Goal: Task Accomplishment & Management: Complete application form

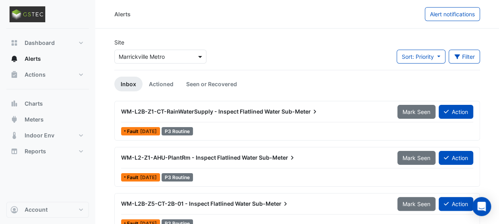
click at [200, 55] on span at bounding box center [201, 56] width 10 height 8
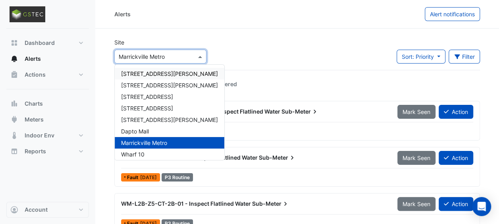
click at [138, 71] on span "[STREET_ADDRESS][PERSON_NAME]" at bounding box center [169, 73] width 97 height 7
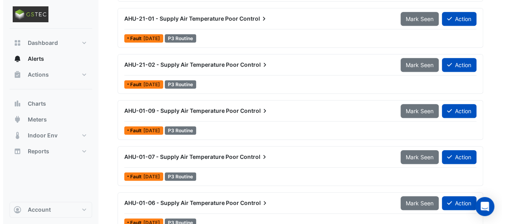
scroll to position [175, 0]
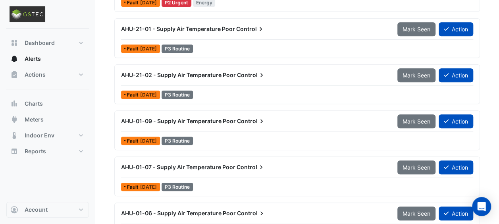
click at [166, 28] on span "AHU-21-01 - Supply Air Temperature Poor" at bounding box center [178, 28] width 114 height 7
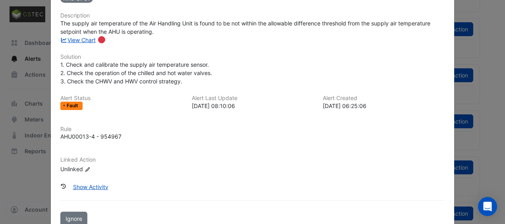
scroll to position [97, 0]
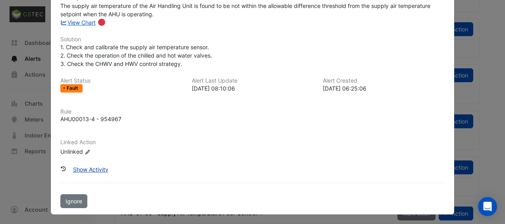
click at [79, 165] on button "Show Activity" at bounding box center [91, 169] width 46 height 14
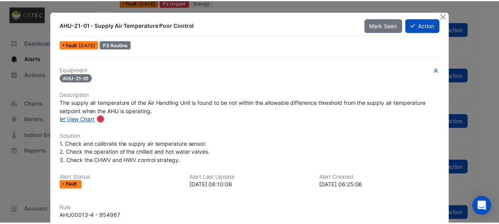
scroll to position [0, 0]
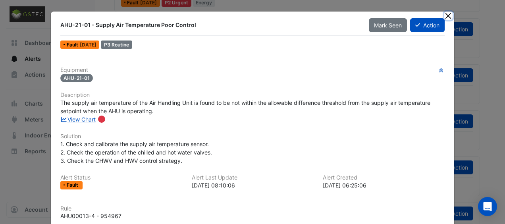
click at [447, 13] on button "Close" at bounding box center [448, 16] width 8 height 8
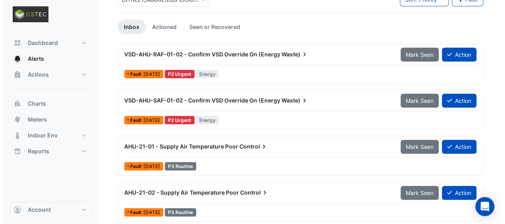
scroll to position [56, 0]
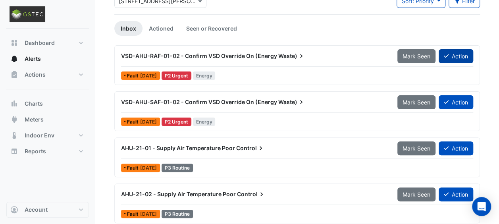
click at [462, 56] on button "Action" at bounding box center [455, 56] width 35 height 14
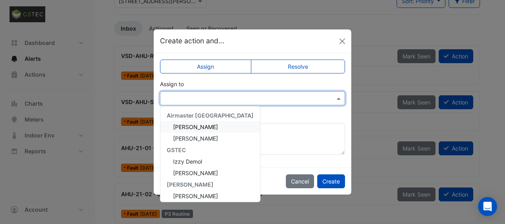
click at [340, 99] on span at bounding box center [340, 98] width 10 height 8
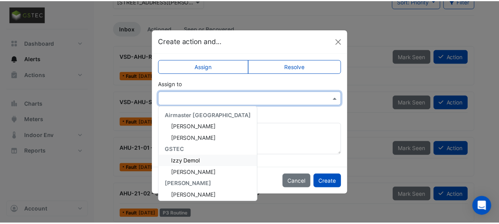
scroll to position [0, 0]
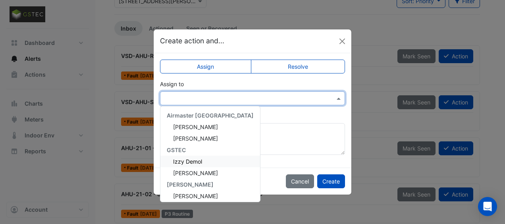
click at [192, 159] on span "Izzy Demol" at bounding box center [187, 161] width 29 height 7
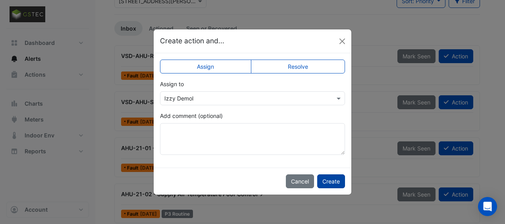
click at [331, 177] on button "Create" at bounding box center [331, 181] width 28 height 14
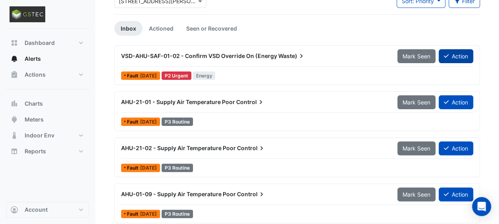
click at [455, 55] on button "Action" at bounding box center [455, 56] width 35 height 14
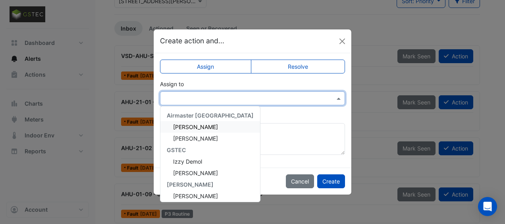
click at [339, 96] on span at bounding box center [340, 98] width 10 height 8
click at [198, 161] on span "Izzy Demol" at bounding box center [187, 161] width 29 height 7
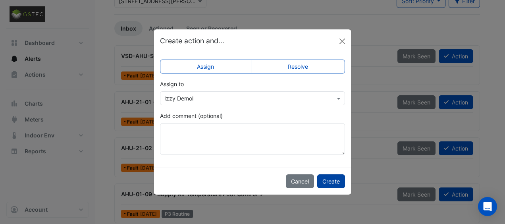
click at [329, 181] on button "Create" at bounding box center [331, 181] width 28 height 14
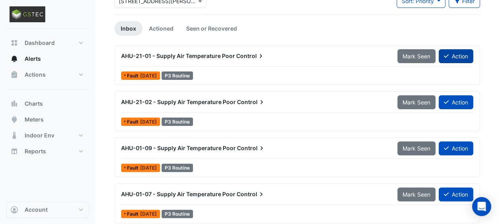
click at [454, 57] on button "Action" at bounding box center [455, 56] width 35 height 14
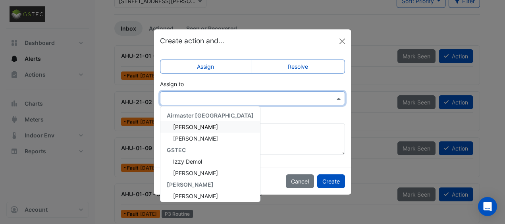
click at [339, 98] on span at bounding box center [340, 98] width 10 height 8
click at [196, 160] on span "Izzy Demol" at bounding box center [187, 161] width 29 height 7
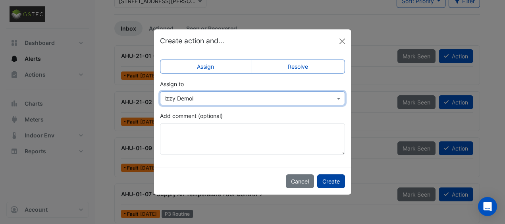
click at [328, 180] on button "Create" at bounding box center [331, 181] width 28 height 14
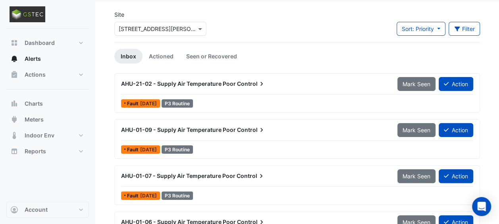
scroll to position [40, 0]
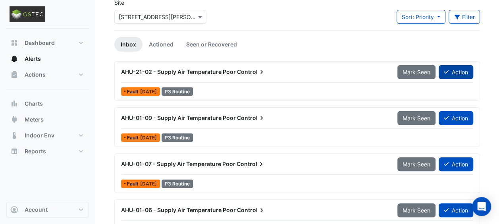
click at [457, 69] on button "Action" at bounding box center [455, 72] width 35 height 14
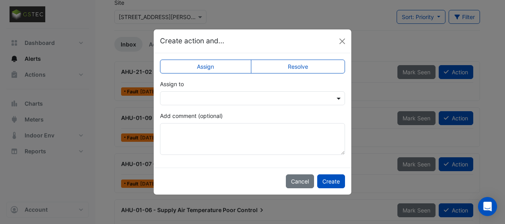
click at [340, 98] on span at bounding box center [340, 98] width 10 height 8
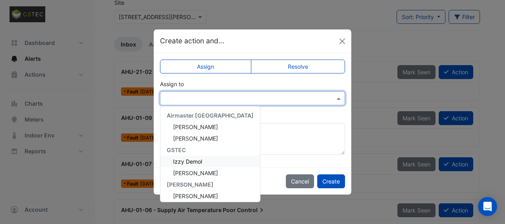
click at [193, 161] on span "Izzy Demol" at bounding box center [187, 161] width 29 height 7
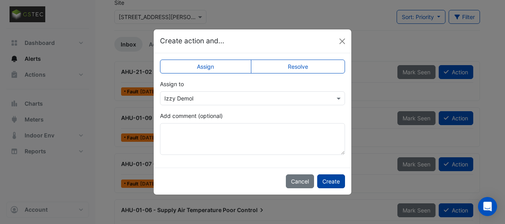
click at [330, 182] on button "Create" at bounding box center [331, 181] width 28 height 14
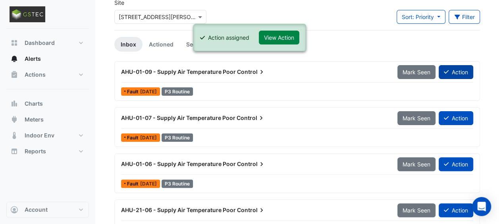
click at [460, 71] on button "Action" at bounding box center [455, 72] width 35 height 14
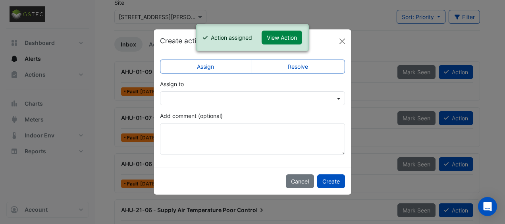
click at [338, 99] on span at bounding box center [340, 98] width 10 height 8
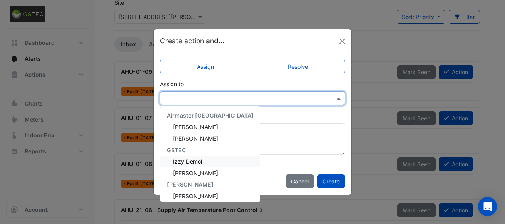
click at [192, 160] on span "Izzy Demol" at bounding box center [187, 161] width 29 height 7
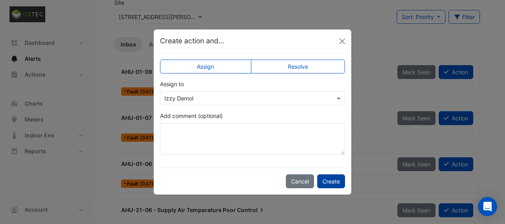
click at [333, 184] on button "Create" at bounding box center [331, 181] width 28 height 14
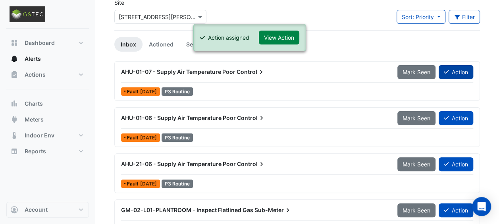
click at [460, 70] on button "Action" at bounding box center [455, 72] width 35 height 14
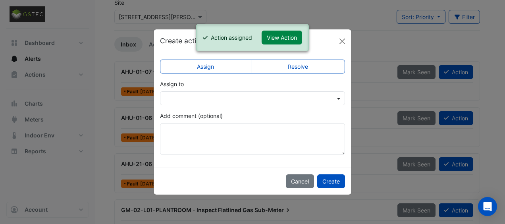
click at [340, 98] on span at bounding box center [340, 98] width 10 height 8
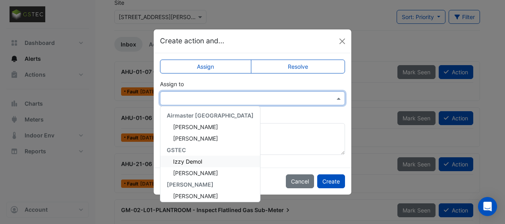
click at [187, 161] on span "Izzy Demol" at bounding box center [187, 161] width 29 height 7
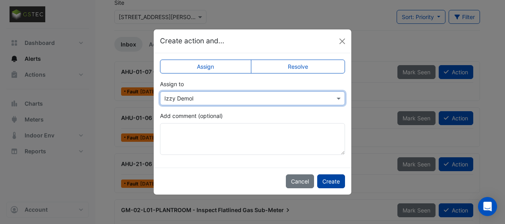
click at [336, 183] on button "Create" at bounding box center [331, 181] width 28 height 14
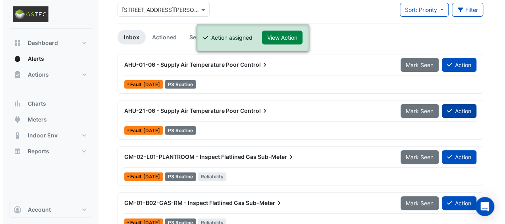
scroll to position [60, 0]
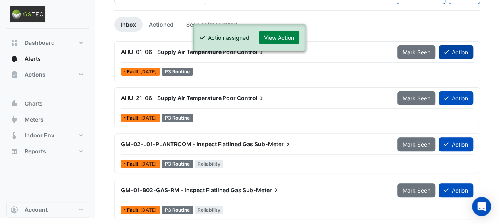
click at [461, 53] on button "Action" at bounding box center [455, 52] width 35 height 14
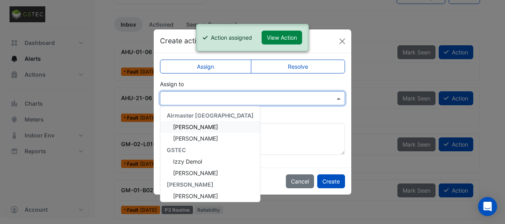
click at [338, 101] on span at bounding box center [340, 98] width 10 height 8
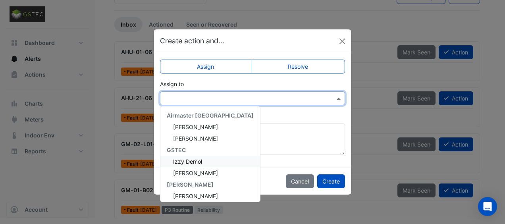
click at [191, 158] on span "Izzy Demol" at bounding box center [187, 161] width 29 height 7
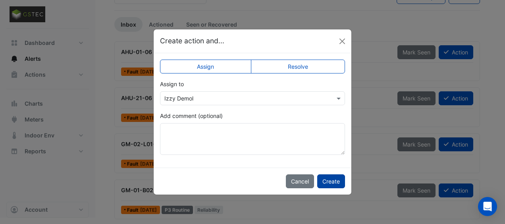
click at [326, 181] on button "Create" at bounding box center [331, 181] width 28 height 14
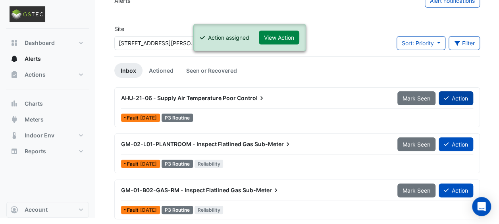
click at [456, 100] on button "Action" at bounding box center [455, 98] width 35 height 14
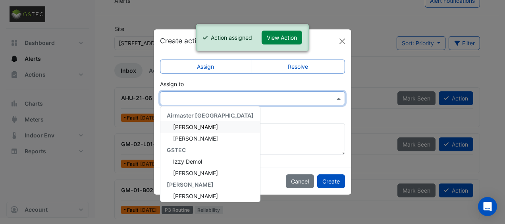
click at [340, 98] on span at bounding box center [340, 98] width 10 height 8
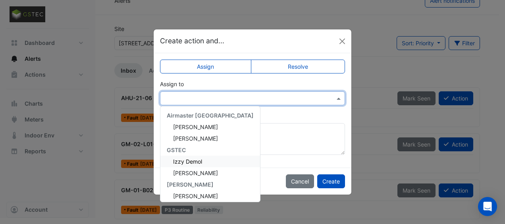
click at [196, 161] on span "Izzy Demol" at bounding box center [187, 161] width 29 height 7
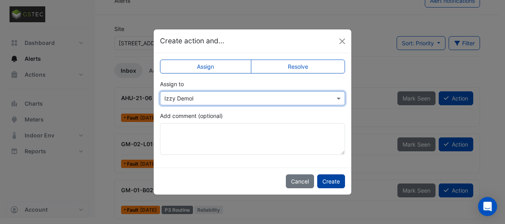
click at [332, 182] on button "Create" at bounding box center [331, 181] width 28 height 14
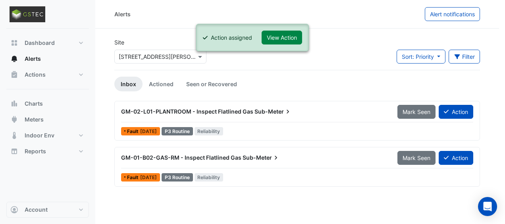
scroll to position [0, 0]
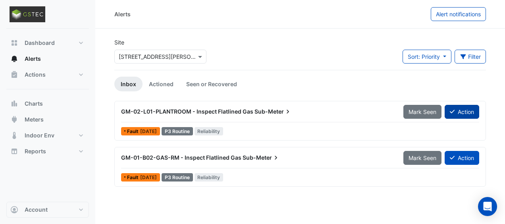
click at [462, 114] on button "Action" at bounding box center [461, 112] width 35 height 14
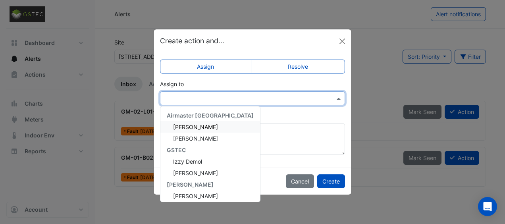
click at [340, 98] on span at bounding box center [340, 98] width 10 height 8
click at [189, 159] on span "Izzy Demol" at bounding box center [187, 161] width 29 height 7
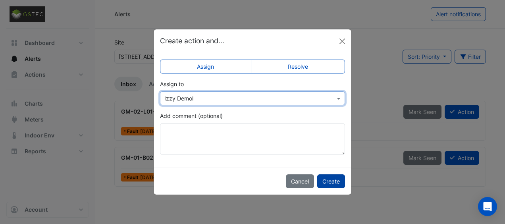
click at [326, 178] on button "Create" at bounding box center [331, 181] width 28 height 14
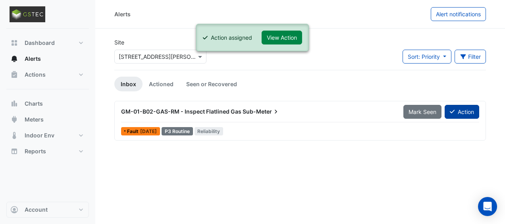
click at [464, 111] on button "Action" at bounding box center [461, 112] width 35 height 14
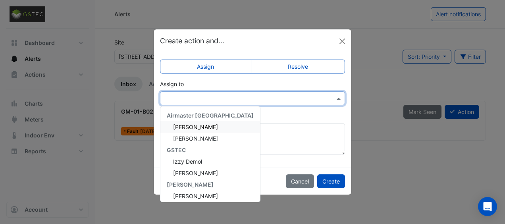
click at [340, 99] on span at bounding box center [340, 98] width 10 height 8
click at [197, 160] on span "Izzy Demol" at bounding box center [187, 161] width 29 height 7
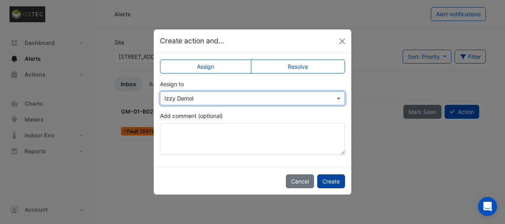
click at [333, 182] on button "Create" at bounding box center [331, 181] width 28 height 14
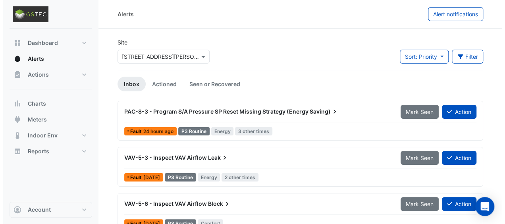
scroll to position [13, 0]
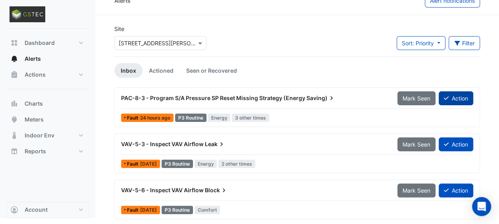
click at [456, 97] on button "Action" at bounding box center [455, 98] width 35 height 14
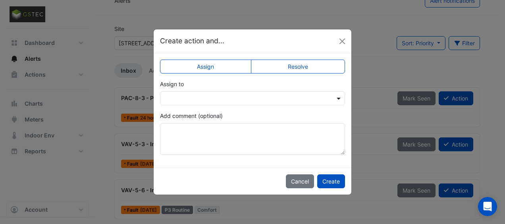
click at [340, 98] on span at bounding box center [340, 98] width 10 height 8
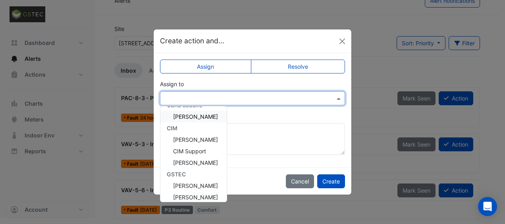
scroll to position [79, 0]
click at [199, 150] on span "Samuel Greene" at bounding box center [195, 151] width 45 height 7
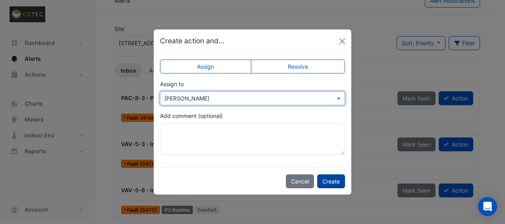
click at [329, 183] on button "Create" at bounding box center [331, 181] width 28 height 14
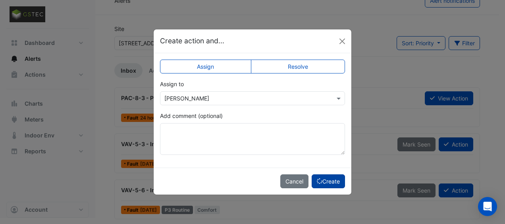
scroll to position [0, 0]
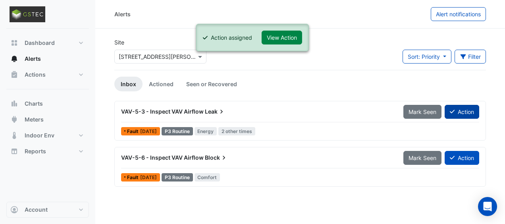
click at [464, 113] on button "Action" at bounding box center [461, 112] width 35 height 14
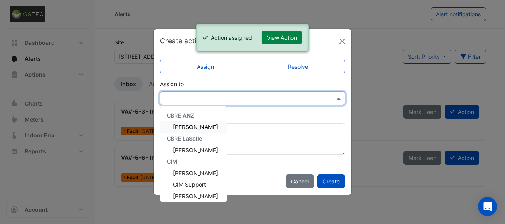
click at [340, 99] on span at bounding box center [340, 98] width 10 height 8
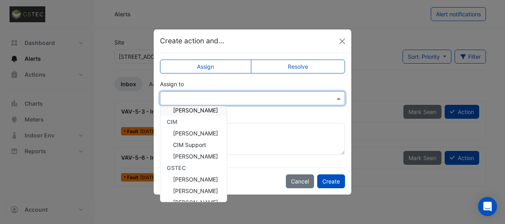
scroll to position [79, 0]
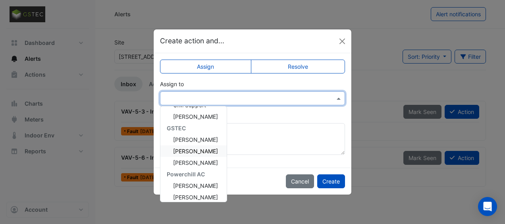
click at [203, 152] on span "Samuel Greene" at bounding box center [195, 151] width 45 height 7
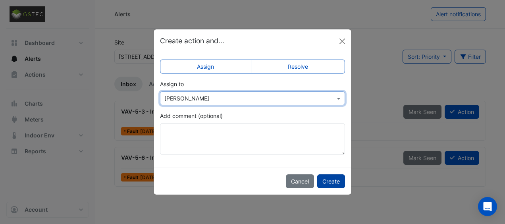
click at [329, 181] on button "Create" at bounding box center [331, 181] width 28 height 14
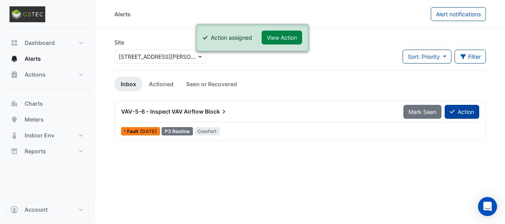
click at [465, 110] on button "Action" at bounding box center [461, 112] width 35 height 14
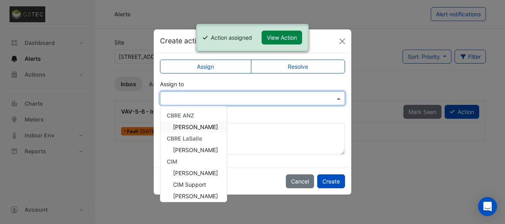
click at [337, 98] on span at bounding box center [340, 98] width 10 height 8
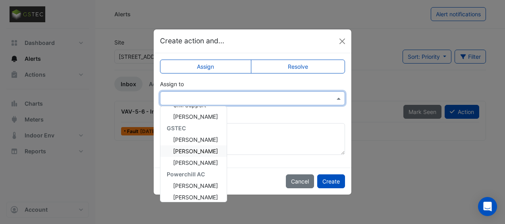
click at [200, 149] on span "Samuel Greene" at bounding box center [195, 151] width 45 height 7
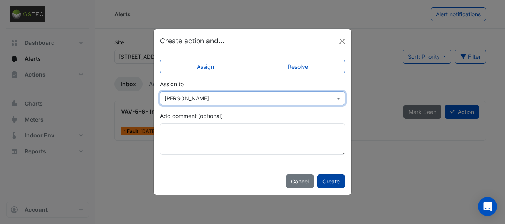
click at [328, 181] on button "Create" at bounding box center [331, 181] width 28 height 14
